Goal: Task Accomplishment & Management: Complete application form

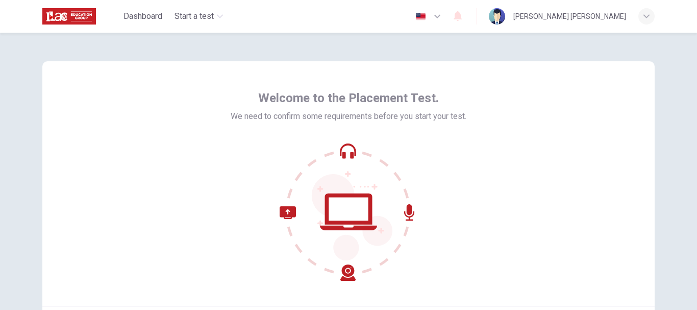
scroll to position [115, 0]
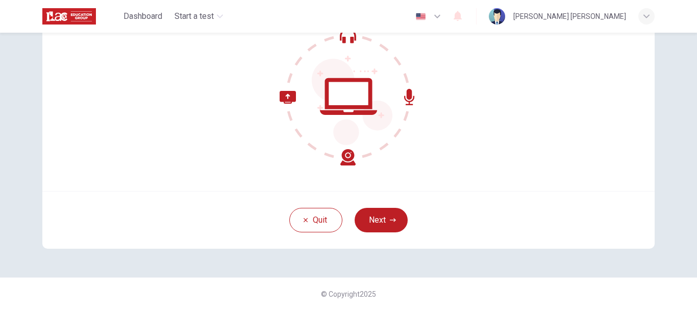
click at [405, 214] on div "Quit Next" at bounding box center [348, 220] width 612 height 58
click at [390, 217] on icon "button" at bounding box center [393, 220] width 6 height 6
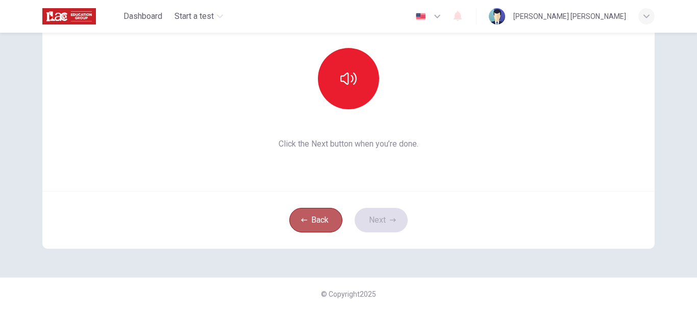
click at [333, 214] on button "Back" at bounding box center [315, 220] width 53 height 24
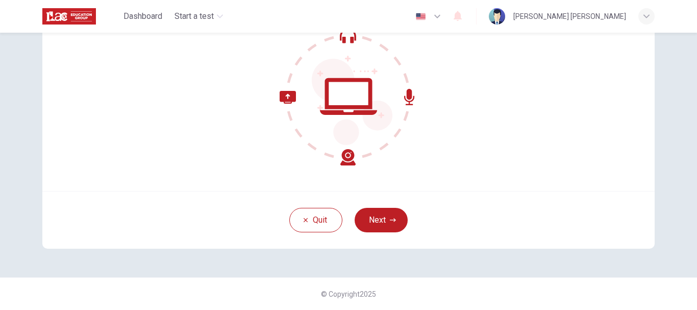
click at [76, 18] on img at bounding box center [69, 16] width 54 height 20
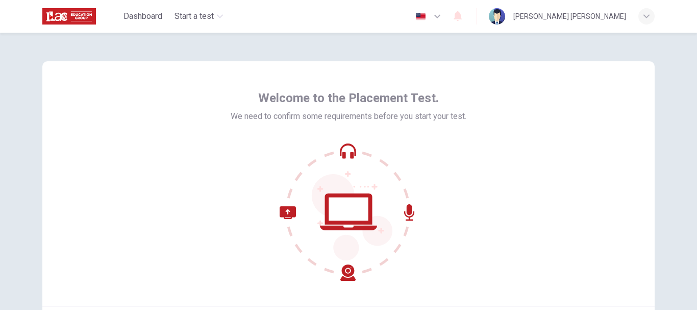
scroll to position [102, 0]
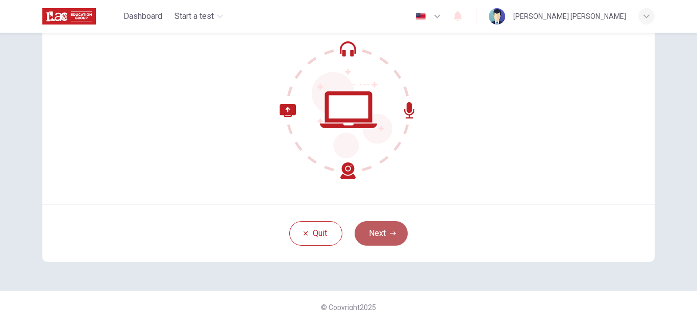
click at [361, 228] on button "Next" at bounding box center [381, 233] width 53 height 24
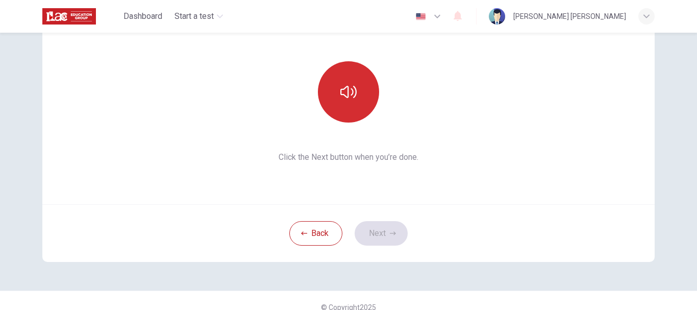
click at [360, 93] on button "button" at bounding box center [348, 91] width 61 height 61
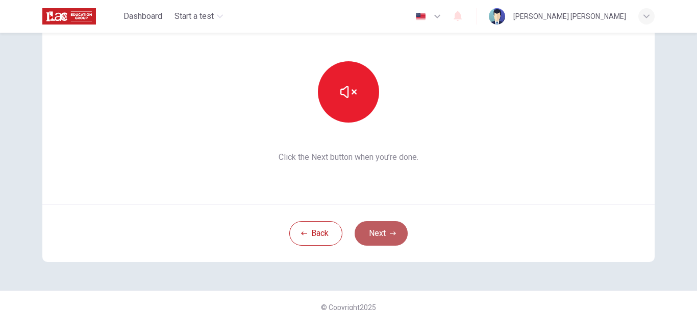
click at [376, 237] on button "Next" at bounding box center [381, 233] width 53 height 24
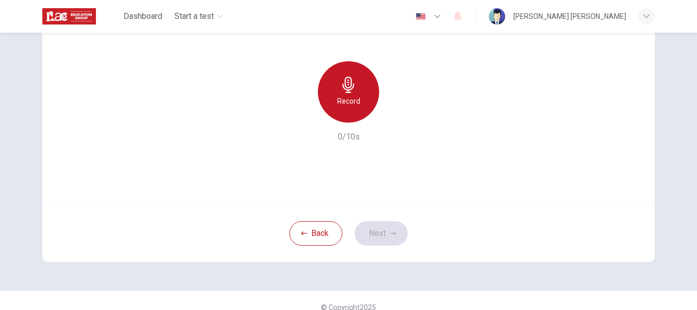
click at [355, 98] on h6 "Record" at bounding box center [348, 101] width 23 height 12
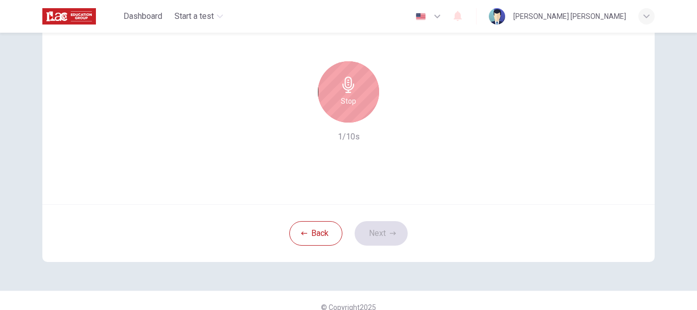
scroll to position [51, 0]
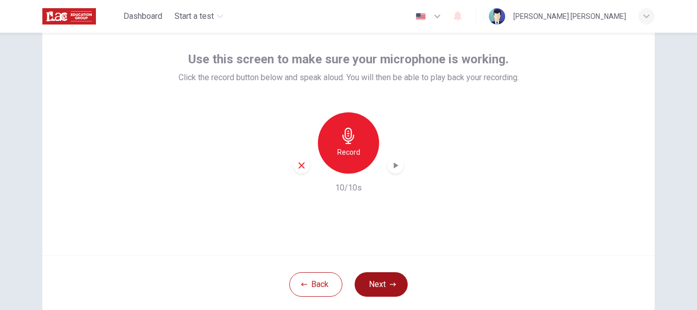
click at [374, 287] on button "Next" at bounding box center [381, 284] width 53 height 24
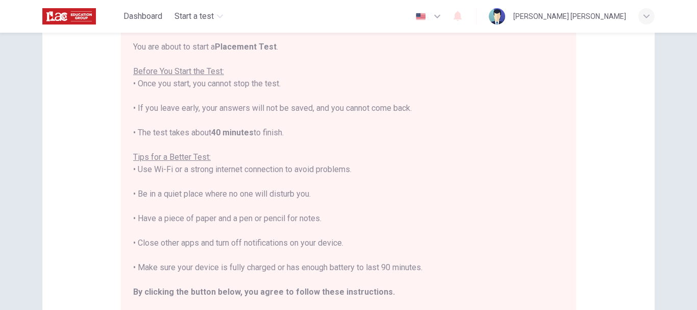
scroll to position [0, 0]
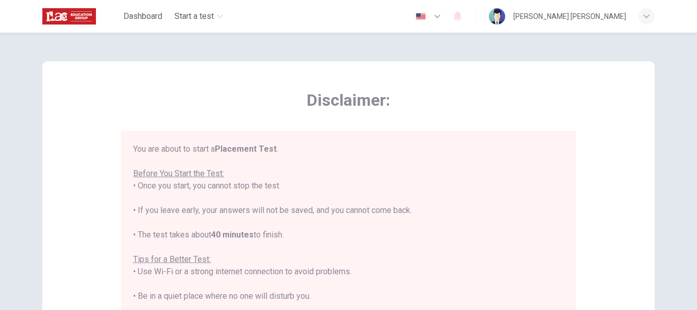
click at [651, 144] on div "Disclaimer: You are about to start a Placement Test . Before You Start the Test…" at bounding box center [348, 254] width 612 height 387
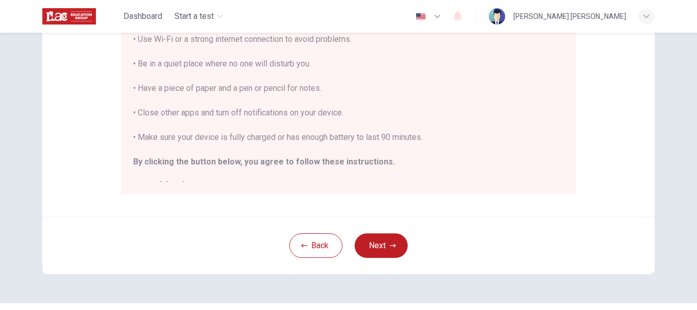
scroll to position [258, 0]
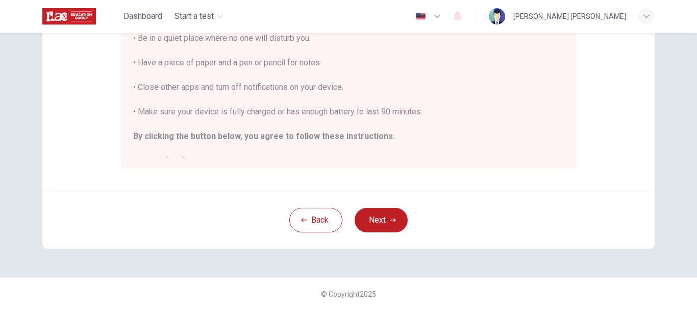
click at [673, 150] on div "Disclaimer: You are about to start a Placement Test . Before You Start the Test…" at bounding box center [348, 171] width 697 height 277
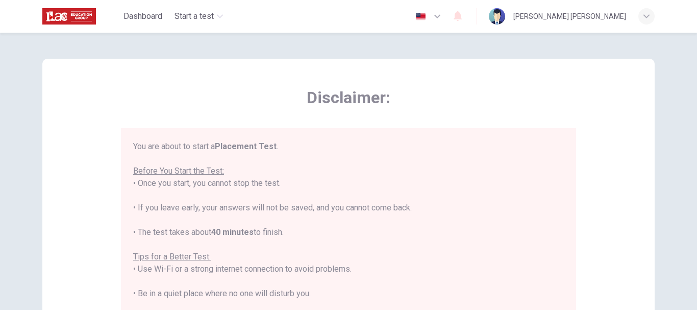
scroll to position [105, 0]
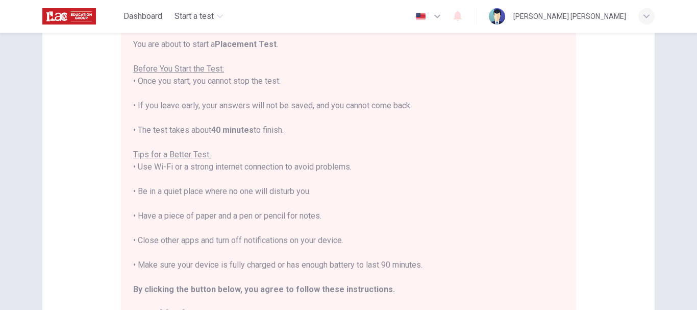
click at [481, 77] on div "You are about to start a Placement Test . Before You Start the Test: • Once you…" at bounding box center [348, 179] width 431 height 282
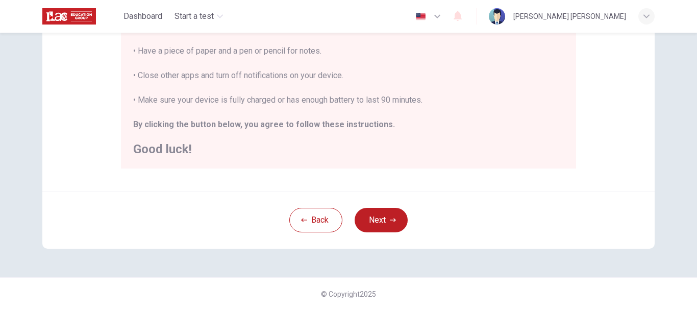
scroll to position [0, 0]
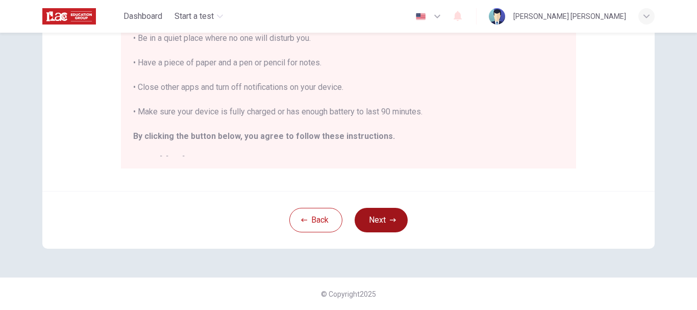
click at [379, 213] on button "Next" at bounding box center [381, 220] width 53 height 24
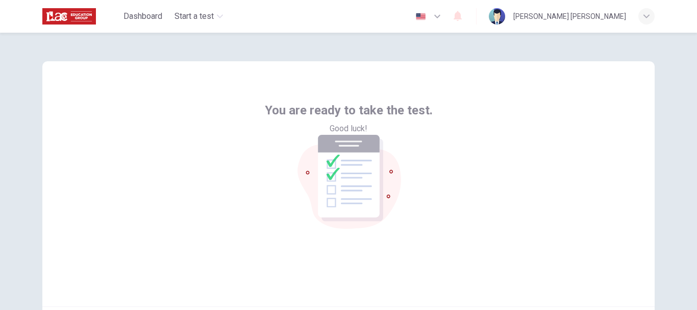
scroll to position [115, 0]
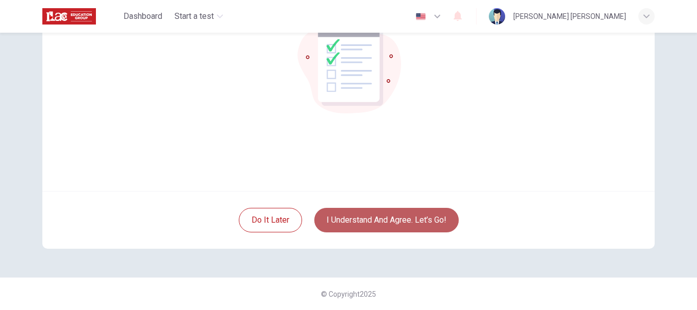
click at [335, 219] on button "I understand and agree. Let’s go!" at bounding box center [386, 220] width 144 height 24
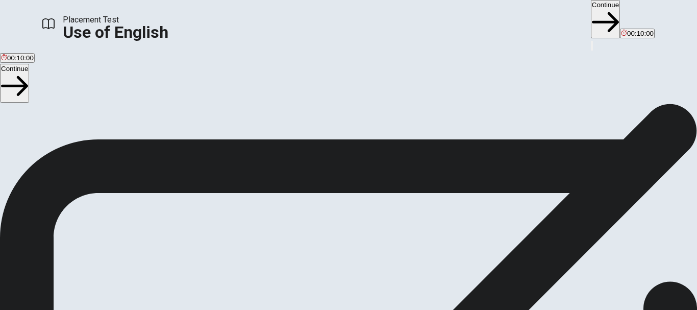
click at [591, 21] on button "Continue" at bounding box center [605, 19] width 29 height 38
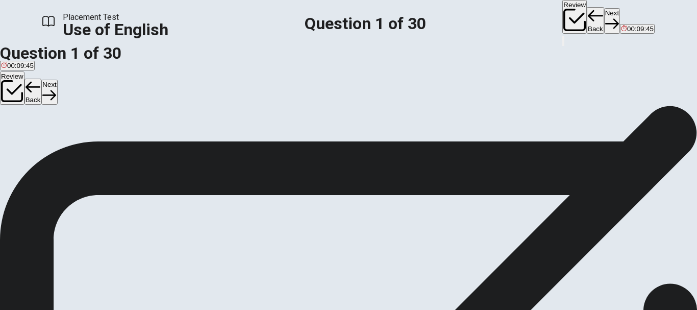
click at [13, 148] on button "A Are" at bounding box center [6, 138] width 13 height 17
click at [604, 15] on button "Next" at bounding box center [612, 20] width 16 height 25
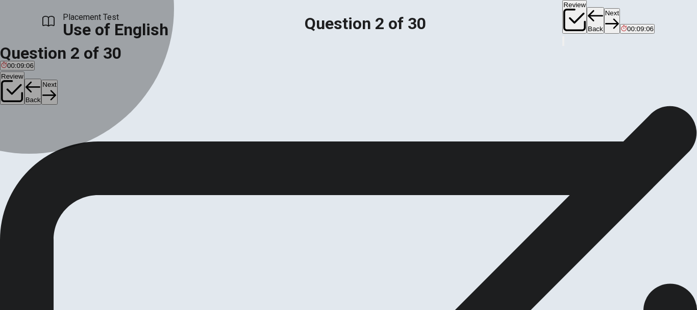
click at [28, 146] on span "has lived" at bounding box center [14, 143] width 27 height 8
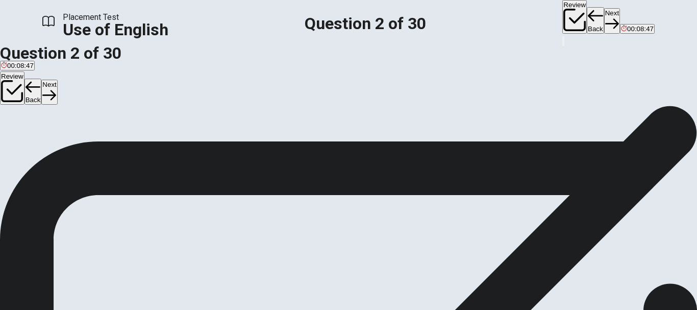
click at [604, 24] on button "Next" at bounding box center [612, 20] width 16 height 25
click at [11, 88] on div "A" at bounding box center [6, 84] width 10 height 8
click at [604, 17] on button "Next" at bounding box center [612, 20] width 16 height 25
click at [44, 88] on div "D" at bounding box center [38, 84] width 12 height 8
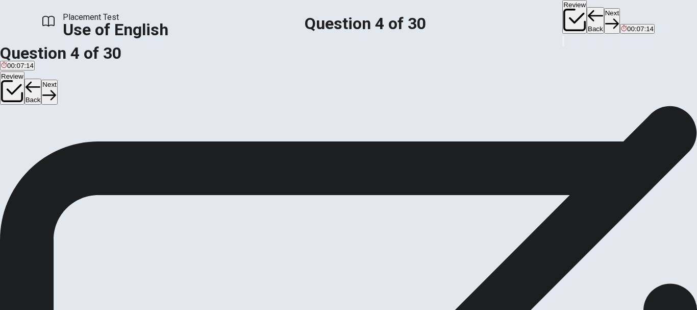
click at [604, 21] on button "Next" at bounding box center [612, 20] width 16 height 25
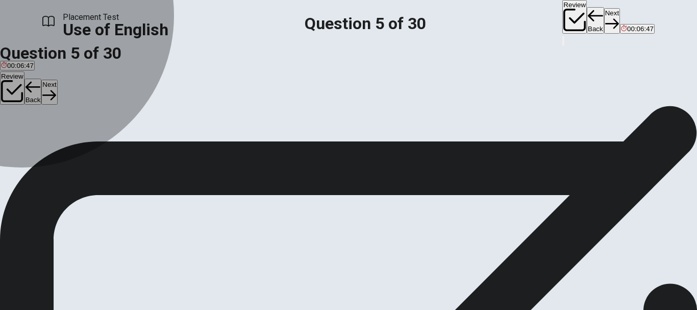
click at [68, 96] on button "D work" at bounding box center [60, 87] width 16 height 17
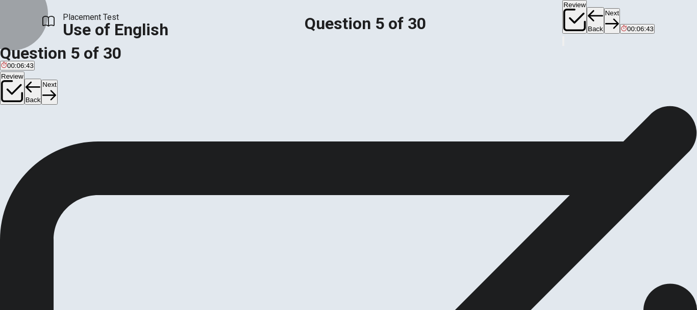
click at [604, 21] on button "Next" at bounding box center [612, 20] width 16 height 25
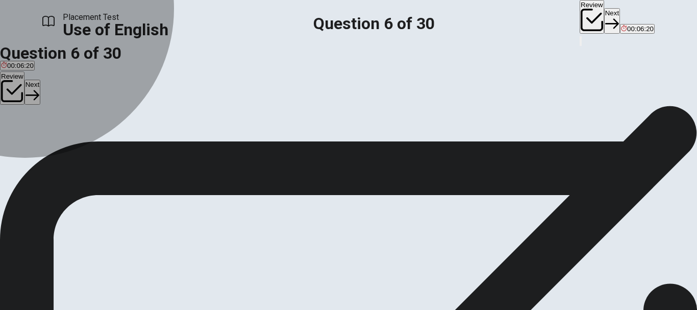
click at [68, 95] on span "radio" at bounding box center [60, 92] width 15 height 8
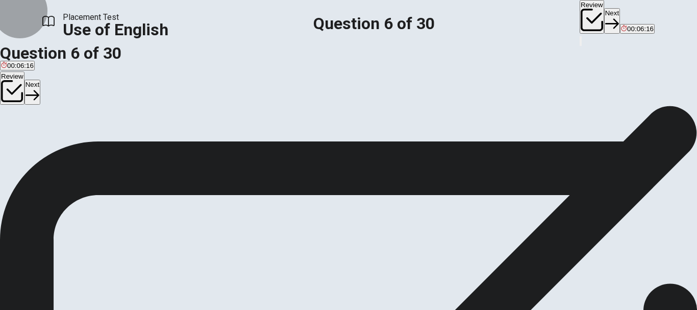
click at [604, 18] on button "Next" at bounding box center [612, 20] width 16 height 25
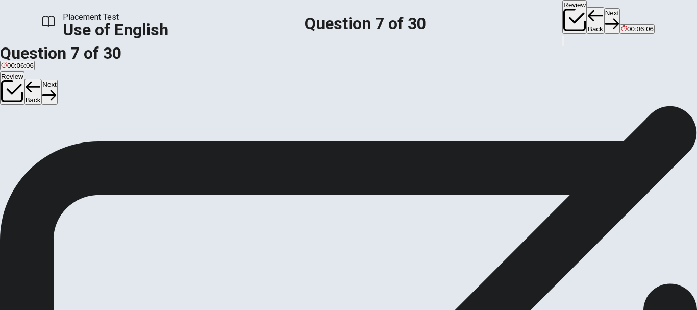
click at [34, 96] on button "B zoo" at bounding box center [26, 87] width 13 height 17
click at [604, 12] on button "Next" at bounding box center [612, 20] width 16 height 25
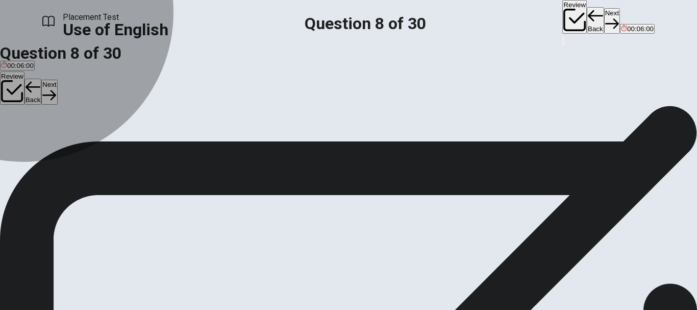
click at [64, 96] on button "D lamp" at bounding box center [55, 87] width 17 height 17
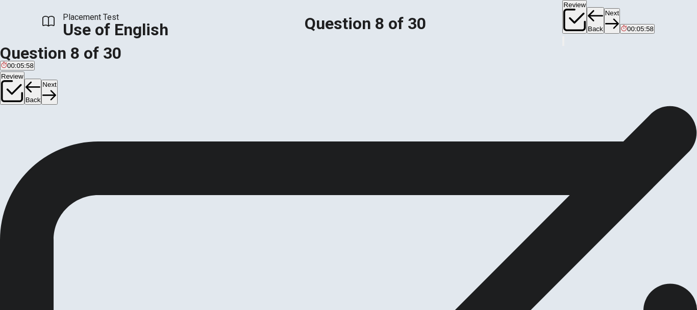
click at [604, 20] on button "Next" at bounding box center [612, 20] width 16 height 25
click at [27, 95] on span "eat" at bounding box center [22, 92] width 10 height 8
click at [604, 22] on button "Next" at bounding box center [612, 20] width 16 height 25
click at [88, 95] on span "will meet" at bounding box center [74, 92] width 27 height 8
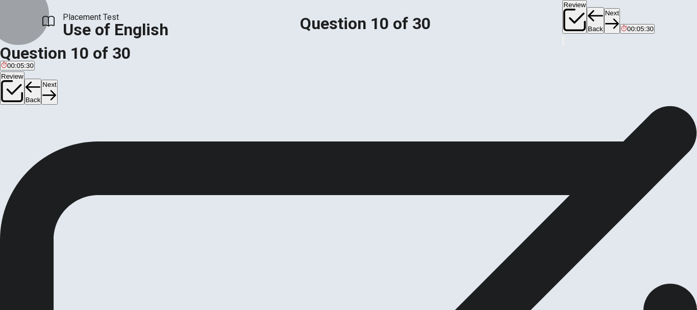
click at [604, 21] on button "Next" at bounding box center [612, 20] width 16 height 25
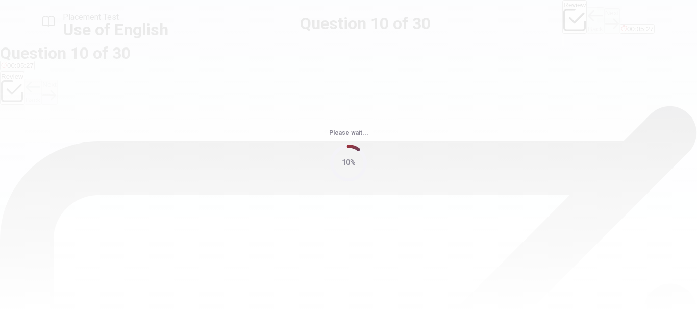
scroll to position [0, 0]
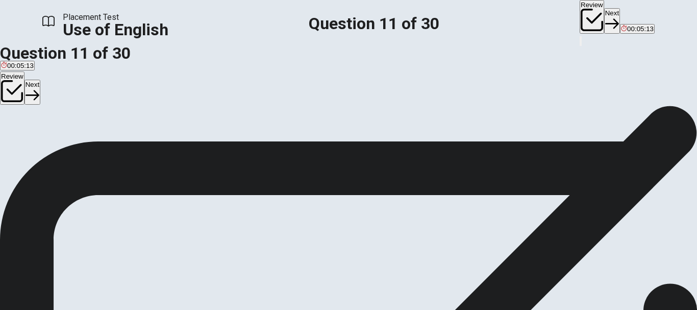
click at [91, 146] on span "was studying" at bounding box center [71, 143] width 39 height 8
click at [604, 20] on button "Next" at bounding box center [612, 20] width 16 height 25
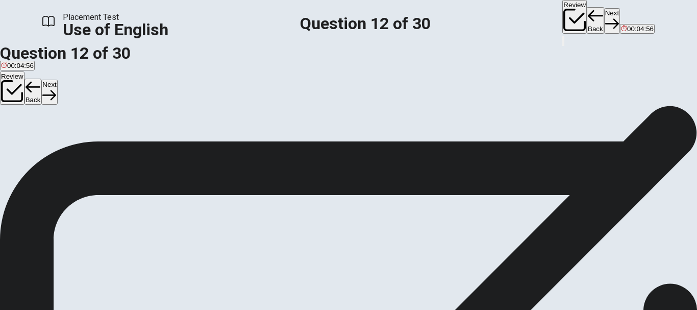
click at [42, 146] on span "was" at bounding box center [36, 143] width 12 height 8
click at [604, 14] on button "Next" at bounding box center [612, 20] width 16 height 25
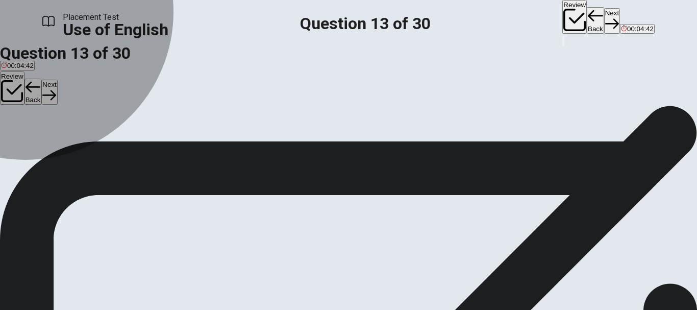
click at [58, 146] on span "try" at bounding box center [54, 143] width 8 height 8
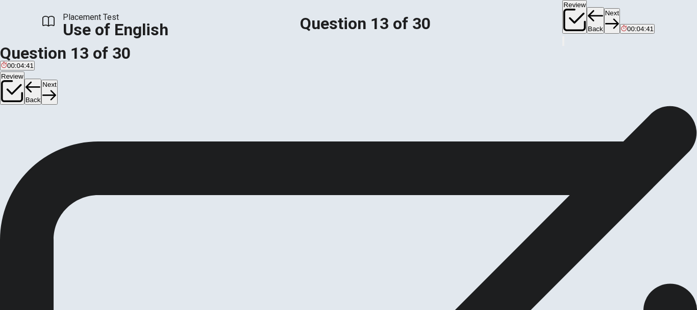
click at [604, 20] on button "Next" at bounding box center [612, 20] width 16 height 25
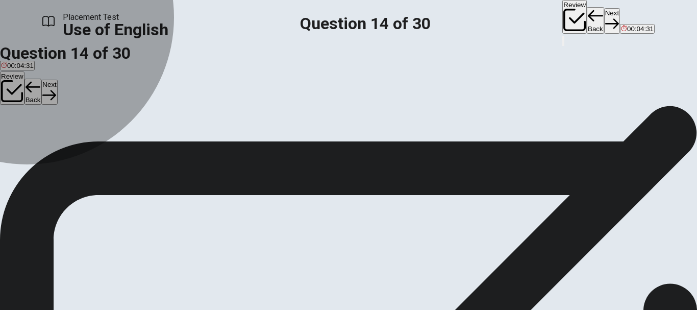
click at [37, 146] on span "rang" at bounding box center [30, 143] width 14 height 8
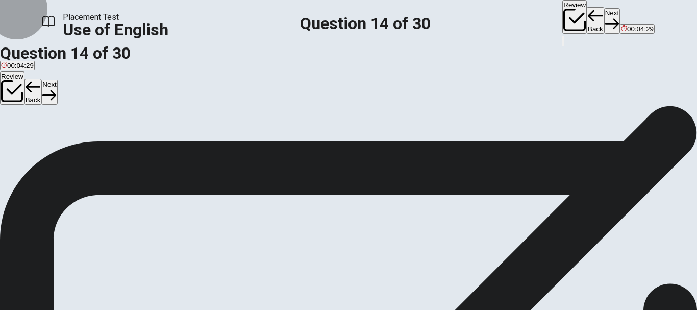
click at [604, 16] on button "Next" at bounding box center [612, 20] width 16 height 25
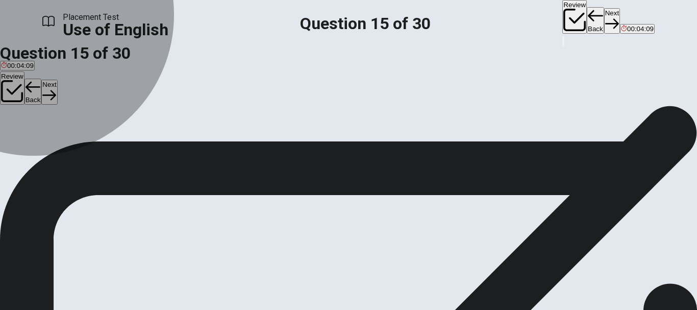
click at [147, 146] on span "very common" at bounding box center [126, 143] width 41 height 8
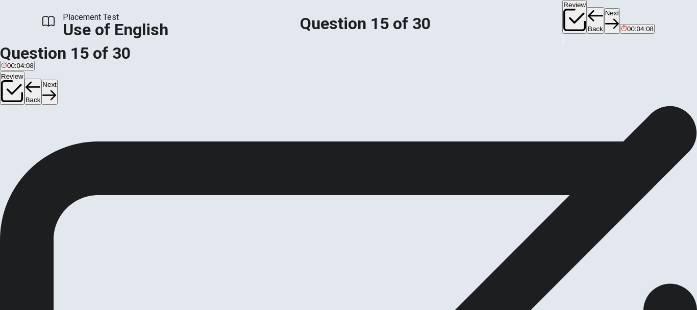
click at [604, 19] on button "Next" at bounding box center [612, 20] width 16 height 25
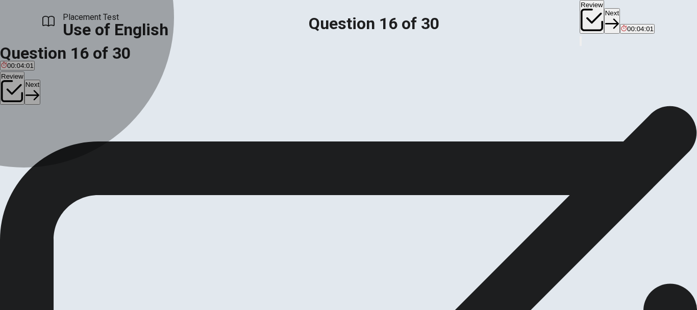
click at [66, 148] on button "C construct" at bounding box center [52, 138] width 30 height 17
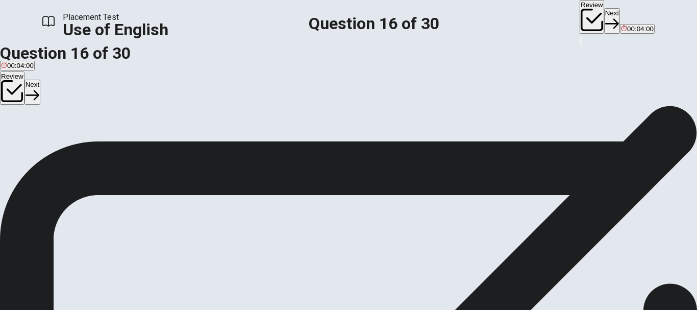
click at [604, 19] on button "Next" at bounding box center [612, 20] width 16 height 25
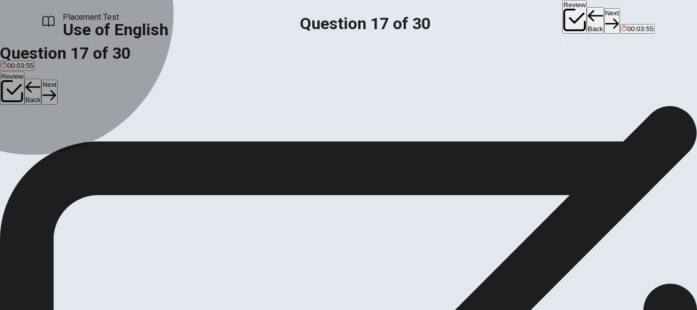
click at [104, 146] on span "a tool or machine" at bounding box center [78, 143] width 52 height 8
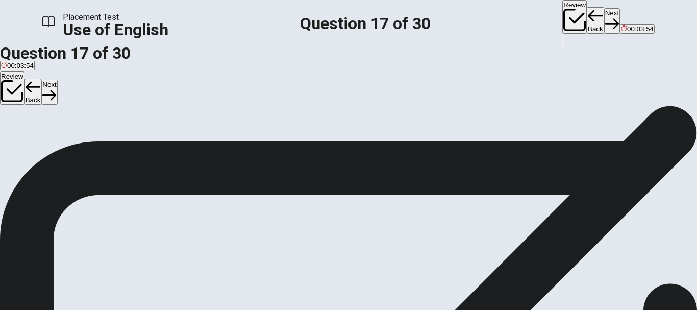
click at [604, 22] on button "Next" at bounding box center [612, 20] width 16 height 25
click at [75, 146] on span "cheap" at bounding box center [65, 143] width 18 height 8
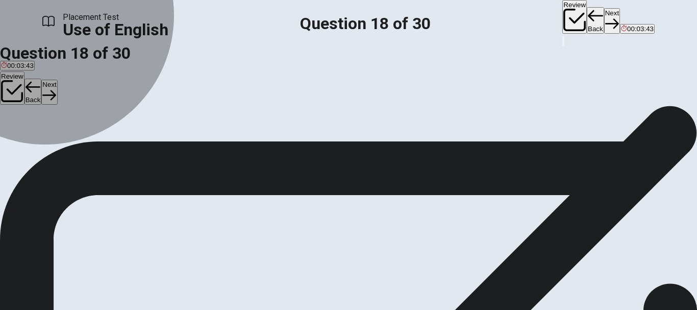
click at [75, 146] on span "cheap" at bounding box center [65, 143] width 18 height 8
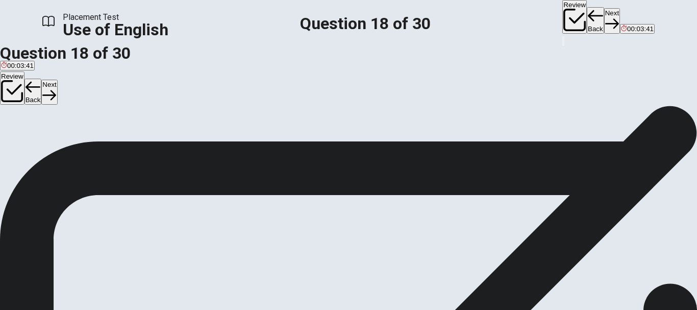
click at [604, 19] on button "Next" at bounding box center [612, 20] width 16 height 25
click at [587, 17] on button "Back" at bounding box center [595, 20] width 17 height 27
click at [604, 13] on button "Next" at bounding box center [612, 20] width 16 height 25
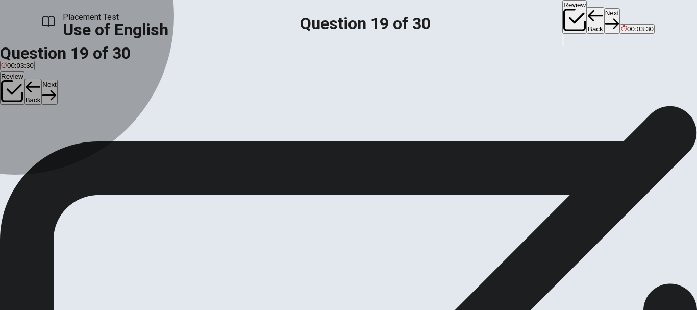
click at [99, 139] on div "C" at bounding box center [87, 135] width 22 height 8
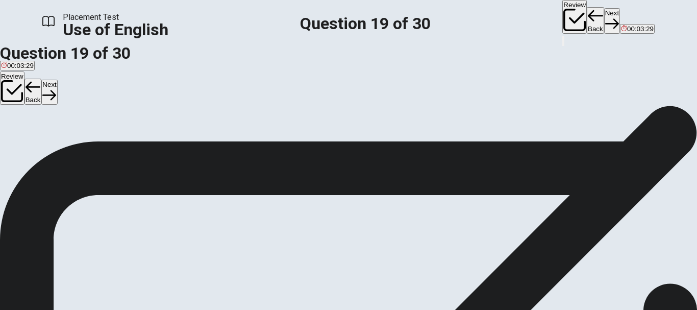
click at [604, 14] on button "Next" at bounding box center [612, 20] width 16 height 25
click at [28, 148] on button "B an" at bounding box center [23, 138] width 10 height 17
click at [604, 19] on button "Next" at bounding box center [612, 20] width 16 height 25
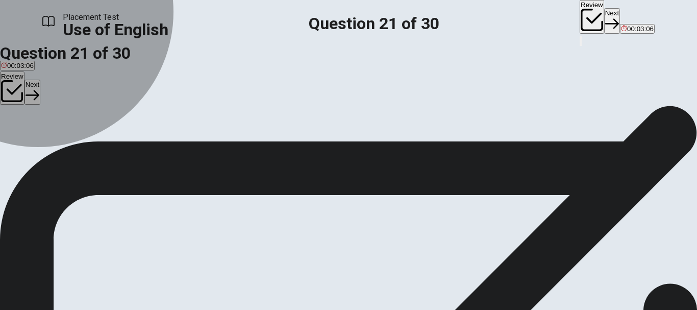
click at [112, 146] on span "has worked" at bounding box center [94, 143] width 35 height 8
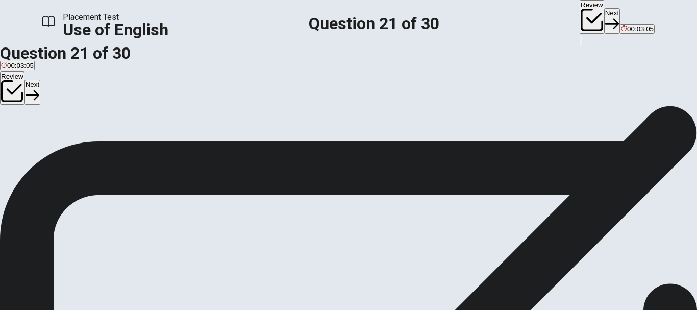
click at [580, 7] on div "Review Next 00:03:05" at bounding box center [617, 23] width 75 height 47
click at [604, 15] on button "Next" at bounding box center [612, 20] width 16 height 25
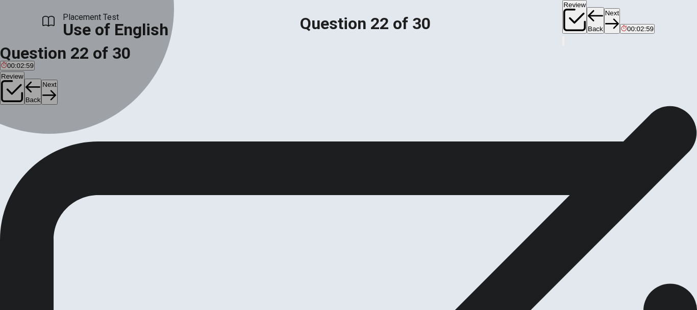
click at [34, 146] on span "has played" at bounding box center [17, 143] width 33 height 8
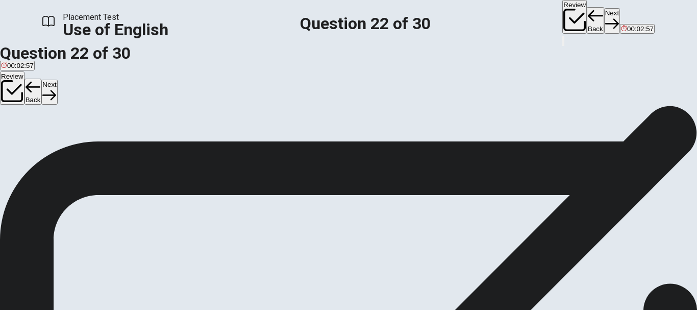
click at [604, 22] on button "Next" at bounding box center [612, 20] width 16 height 25
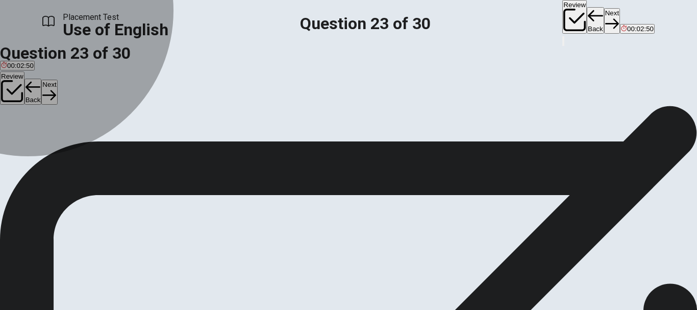
click at [16, 146] on span "have" at bounding box center [8, 143] width 15 height 8
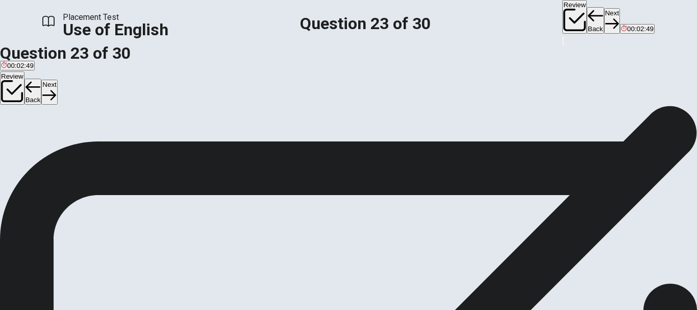
click at [604, 16] on button "Next" at bounding box center [612, 20] width 16 height 25
click at [23, 146] on span "is" at bounding box center [20, 143] width 5 height 8
click at [604, 16] on button "Next" at bounding box center [612, 20] width 16 height 25
click at [19, 146] on span "swam" at bounding box center [10, 143] width 18 height 8
click at [604, 12] on button "Next" at bounding box center [612, 20] width 16 height 25
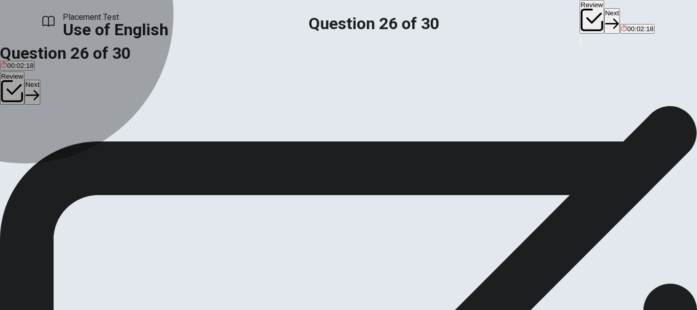
click at [81, 146] on span "decide" at bounding box center [71, 143] width 20 height 8
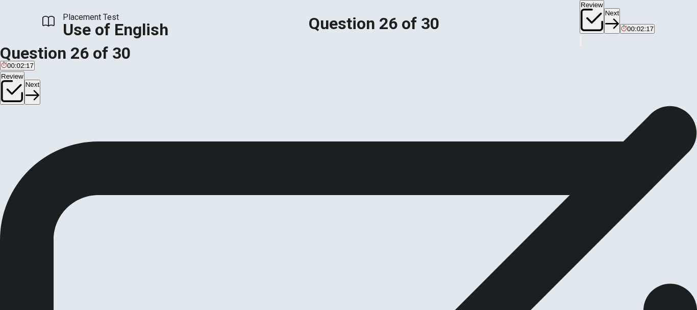
click at [604, 14] on button "Next" at bounding box center [612, 20] width 16 height 25
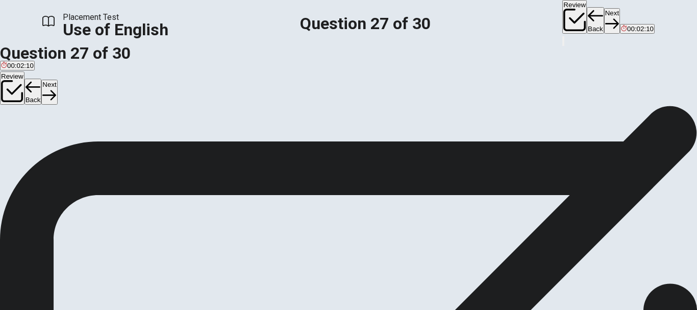
click at [40, 146] on span "rare" at bounding box center [34, 143] width 12 height 8
click at [604, 19] on button "Next" at bounding box center [612, 20] width 16 height 25
click at [26, 146] on span "success" at bounding box center [13, 143] width 24 height 8
click at [604, 18] on button "Next" at bounding box center [612, 20] width 16 height 25
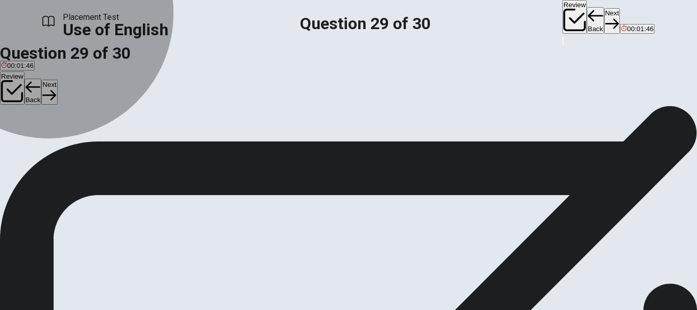
click at [163, 146] on span "a result of an action" at bounding box center [133, 143] width 59 height 8
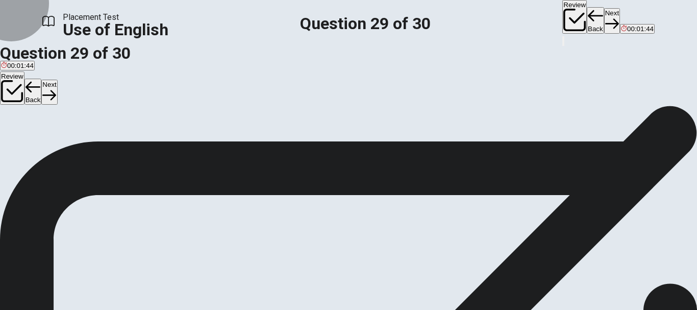
click at [604, 11] on button "Next" at bounding box center [612, 20] width 16 height 25
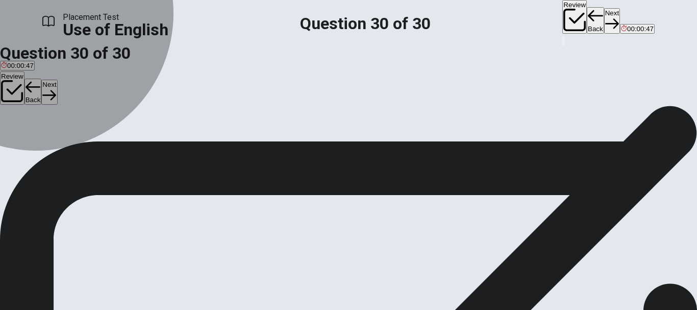
click at [12, 146] on span "Are" at bounding box center [6, 143] width 11 height 8
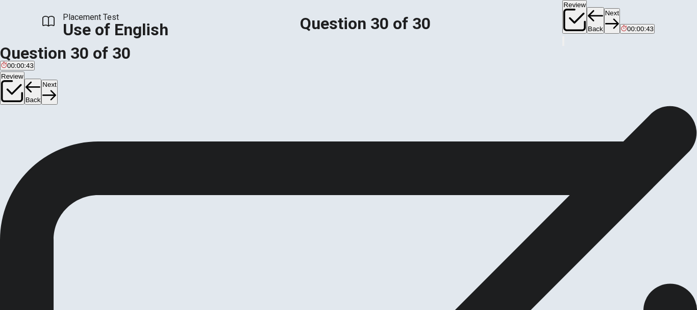
click at [562, 15] on button "Review" at bounding box center [574, 17] width 24 height 34
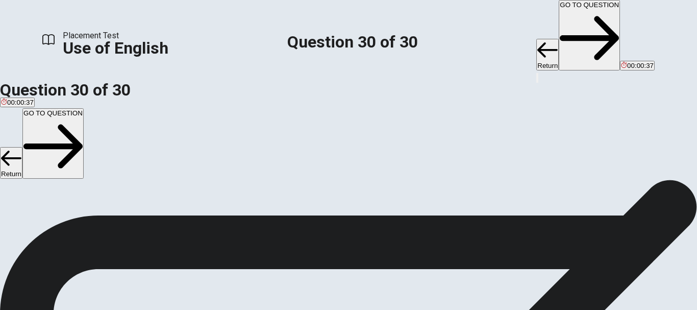
scroll to position [526, 0]
click at [559, 20] on button "GO TO QUESTION" at bounding box center [589, 35] width 61 height 70
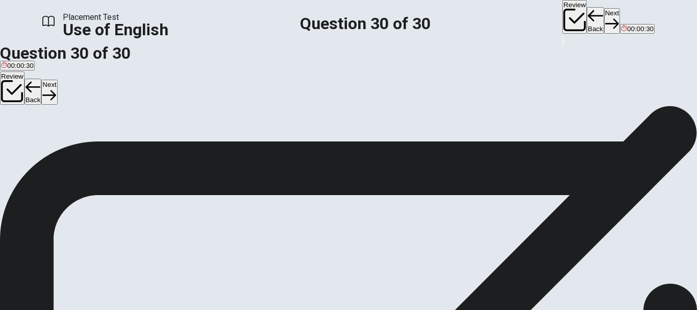
scroll to position [49, 0]
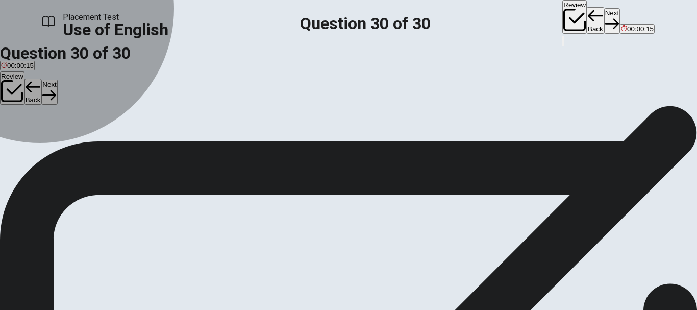
click at [30, 97] on span "Have" at bounding box center [22, 94] width 16 height 8
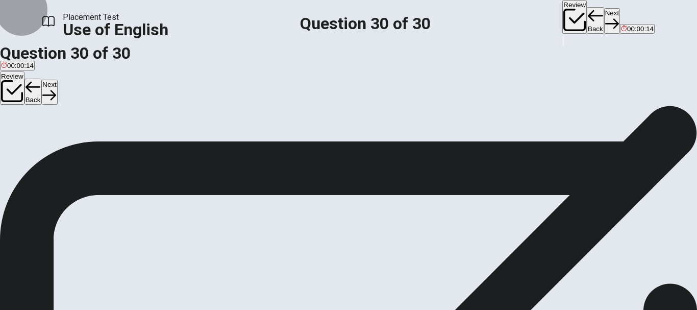
click at [604, 17] on button "Next" at bounding box center [612, 20] width 16 height 25
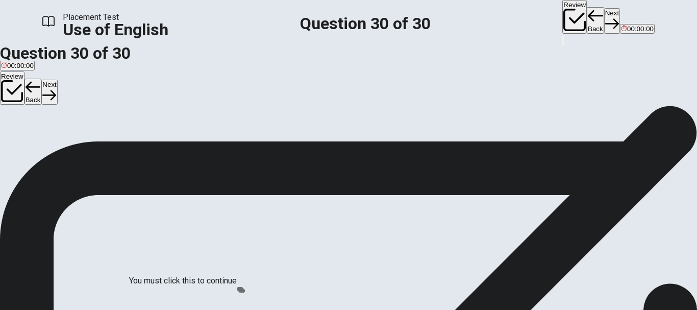
scroll to position [83, 0]
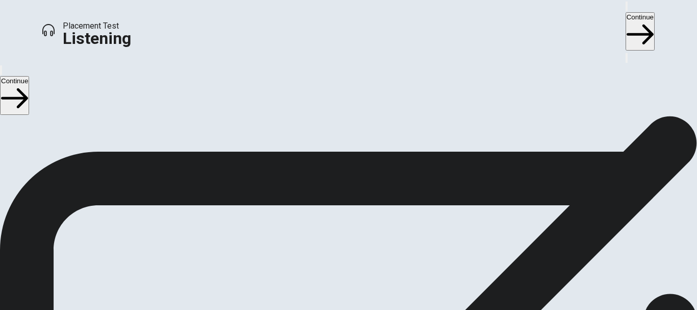
scroll to position [54, 0]
click at [626, 16] on button "Continue" at bounding box center [640, 31] width 29 height 38
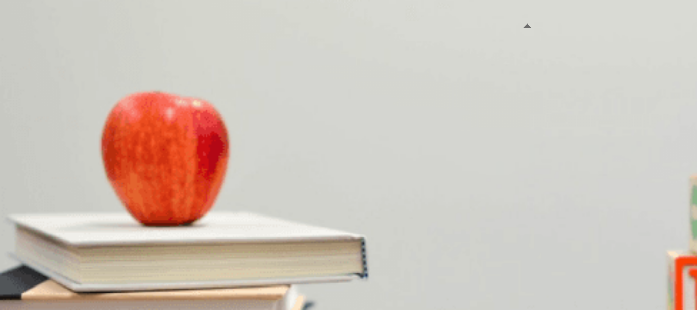
click at [627, 19] on icon "button" at bounding box center [633, 14] width 12 height 9
click at [200, 142] on img at bounding box center [348, 155] width 697 height 310
click at [211, 119] on button "C Check out the recommended brand" at bounding box center [156, 110] width 109 height 17
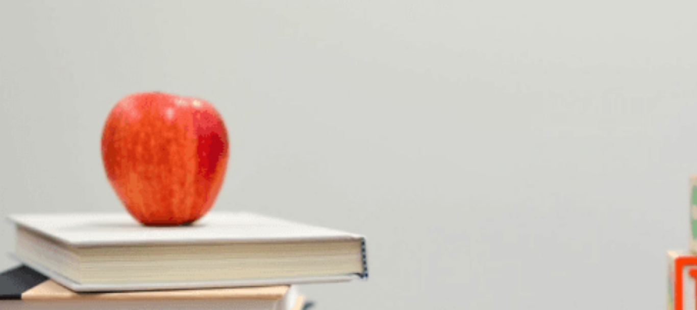
click at [128, 153] on span "Reliable customer support" at bounding box center [87, 157] width 79 height 8
click at [186, 196] on span "No warranty" at bounding box center [167, 200] width 37 height 8
click at [26, 182] on span "A laptop" at bounding box center [13, 186] width 24 height 8
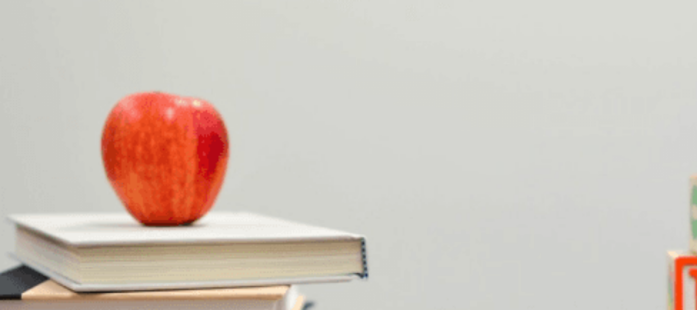
scroll to position [697, 0]
click at [63, 148] on button "D XYZ" at bounding box center [55, 138] width 15 height 17
click at [303, 104] on span "Yes, one year with an option to extend" at bounding box center [244, 100] width 115 height 8
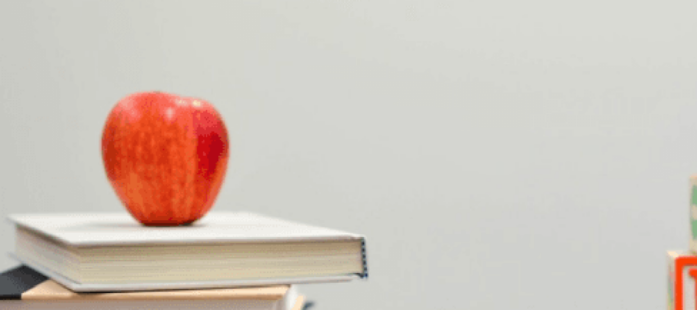
type input "0"
click at [63, 204] on span "He agrees it’s vague" at bounding box center [32, 208] width 62 height 8
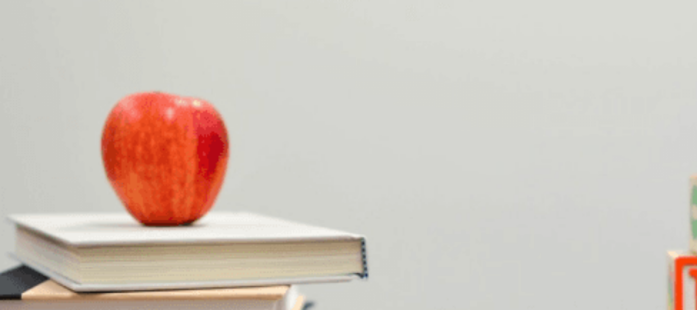
click at [271, 247] on span "Provide feedback for revision" at bounding box center [227, 251] width 88 height 8
click at [83, 169] on span "Their manager" at bounding box center [61, 165] width 44 height 8
click at [161, 290] on span "Timeline and budget specifics" at bounding box center [116, 294] width 89 height 8
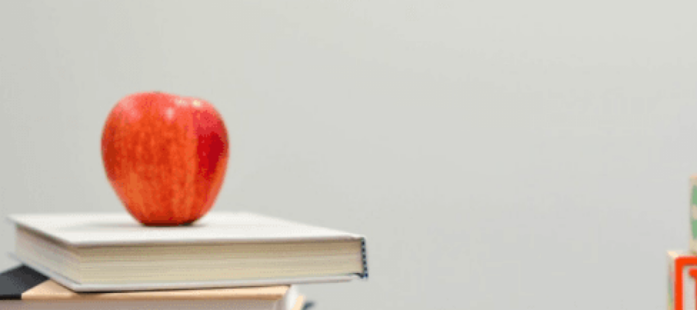
scroll to position [151, 0]
click at [155, 173] on button "C A project proposal draft" at bounding box center [119, 181] width 72 height 17
type input "0"
click at [134, 182] on span "Project management" at bounding box center [102, 186] width 63 height 8
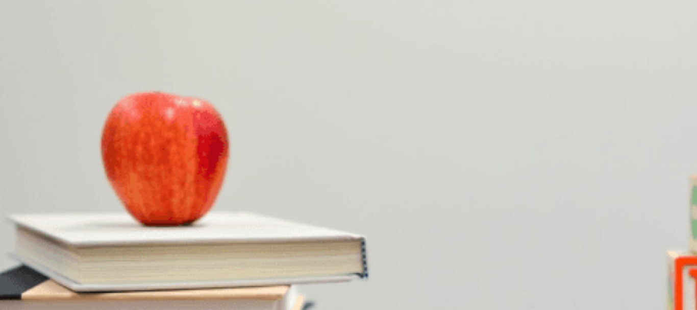
scroll to position [49, 0]
click at [121, 120] on span "Five to six hours" at bounding box center [96, 116] width 50 height 8
click at [75, 104] on span "Next month" at bounding box center [57, 100] width 35 height 8
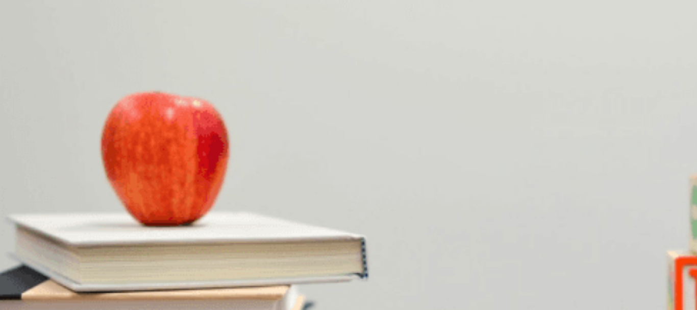
click at [298, 212] on span "Lack of quality content" at bounding box center [264, 208] width 68 height 8
click at [142, 281] on button "B They are convenient" at bounding box center [110, 289] width 64 height 17
type input "0"
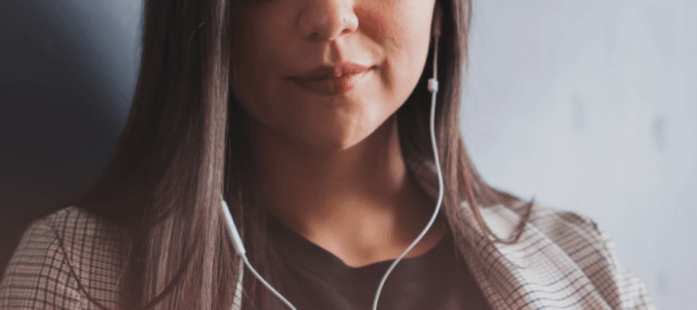
scroll to position [102, 0]
click at [626, 17] on button "Continue" at bounding box center [640, 31] width 29 height 38
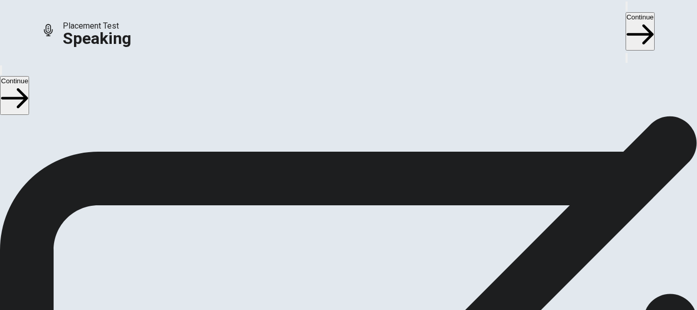
click at [367, 188] on div "Stop Recording" at bounding box center [349, 253] width 36 height 130
click at [347, 226] on icon "Play Audio" at bounding box center [342, 232] width 10 height 12
click at [336, 226] on icon "Play Audio" at bounding box center [336, 226] width 0 height 0
click at [355, 183] on icon at bounding box center [344, 198] width 22 height 31
click at [334, 226] on icon "Record Again" at bounding box center [334, 226] width 0 height 0
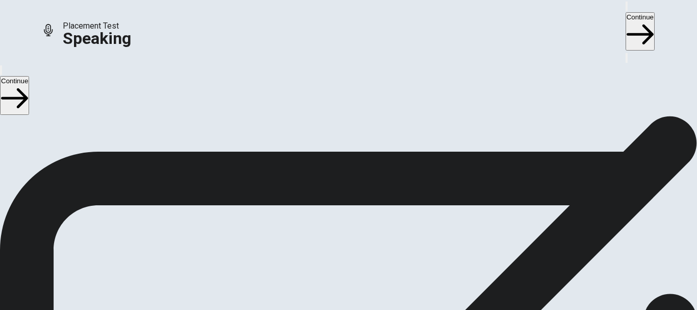
click at [347, 226] on icon "Play Audio" at bounding box center [342, 232] width 10 height 12
click at [626, 18] on button "Continue" at bounding box center [640, 31] width 29 height 38
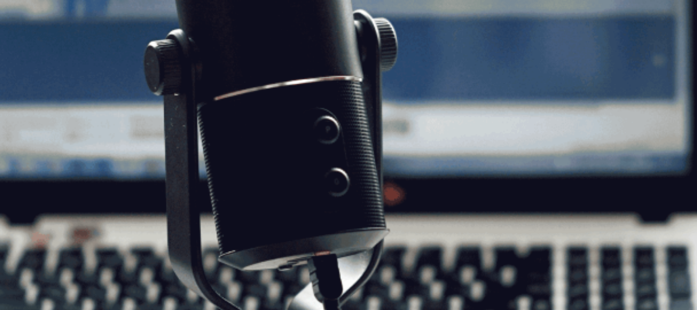
click at [626, 20] on button "Continue" at bounding box center [640, 31] width 29 height 38
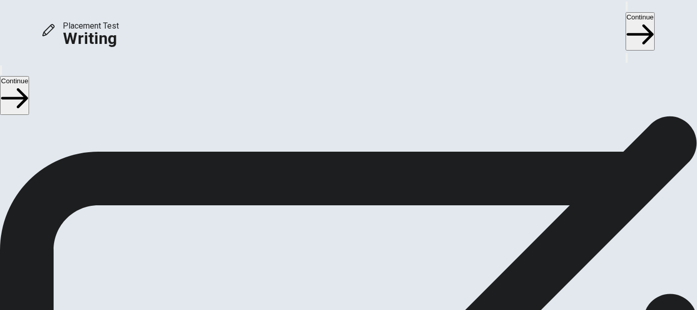
scroll to position [1, 0]
click at [626, 20] on button "Continue" at bounding box center [640, 31] width 29 height 38
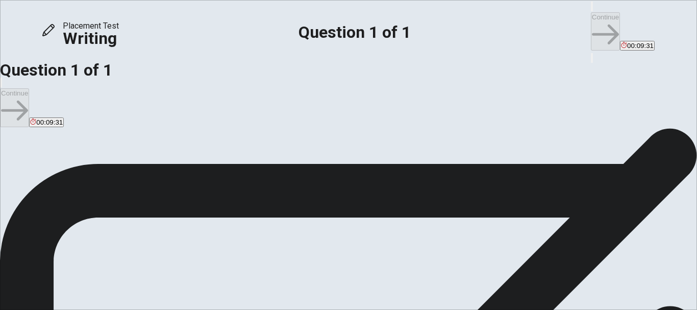
scroll to position [16, 0]
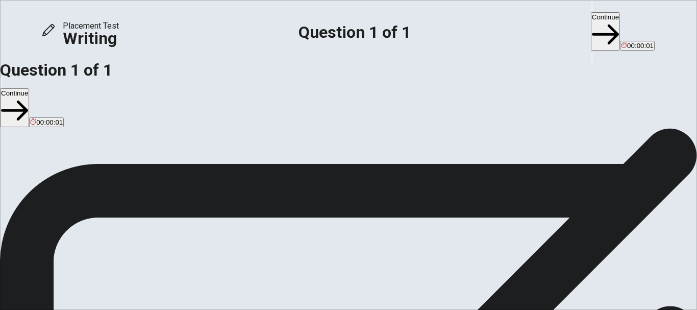
drag, startPoint x: 555, startPoint y: 129, endPoint x: 520, endPoint y: 131, distance: 35.3
type textarea "When I am in a new situation, I can adapte well, because I think, " I need surv…"
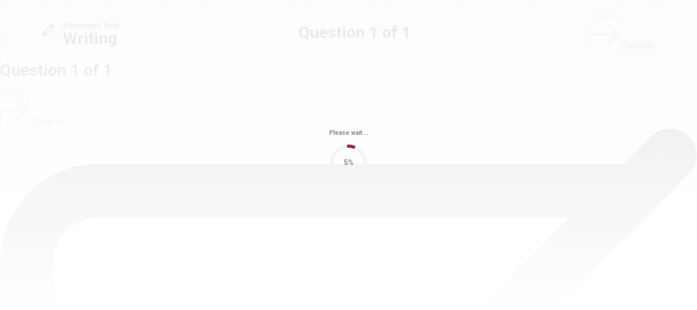
scroll to position [0, 0]
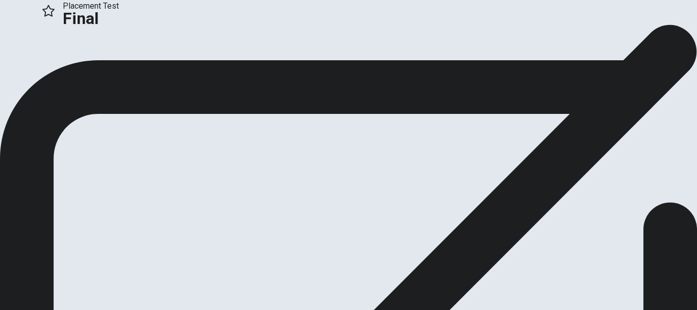
click at [41, 75] on button "Continue" at bounding box center [20, 68] width 41 height 14
